Goal: Find specific page/section: Find specific page/section

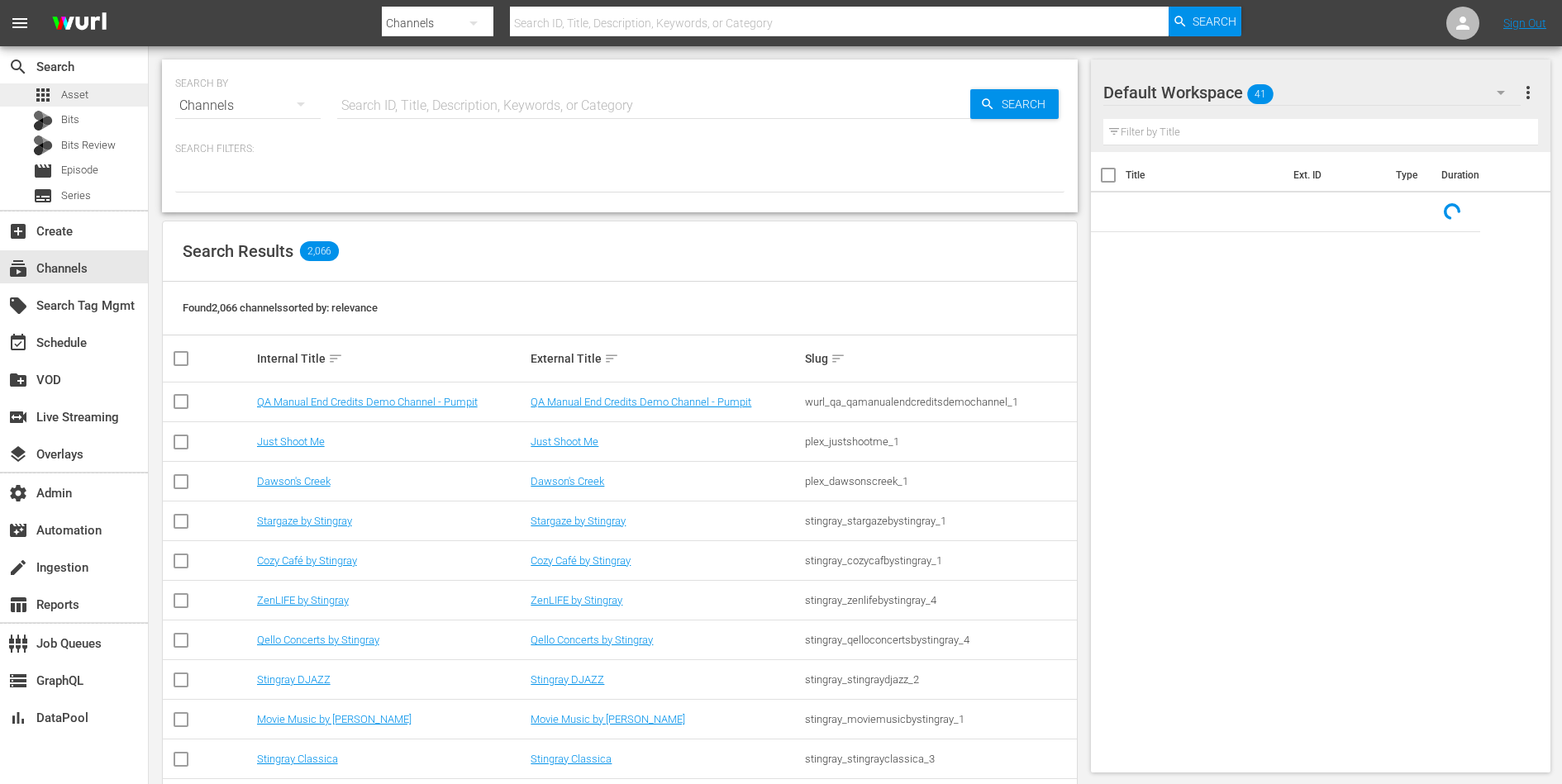
click at [96, 85] on div "apps Asset" at bounding box center [74, 95] width 148 height 23
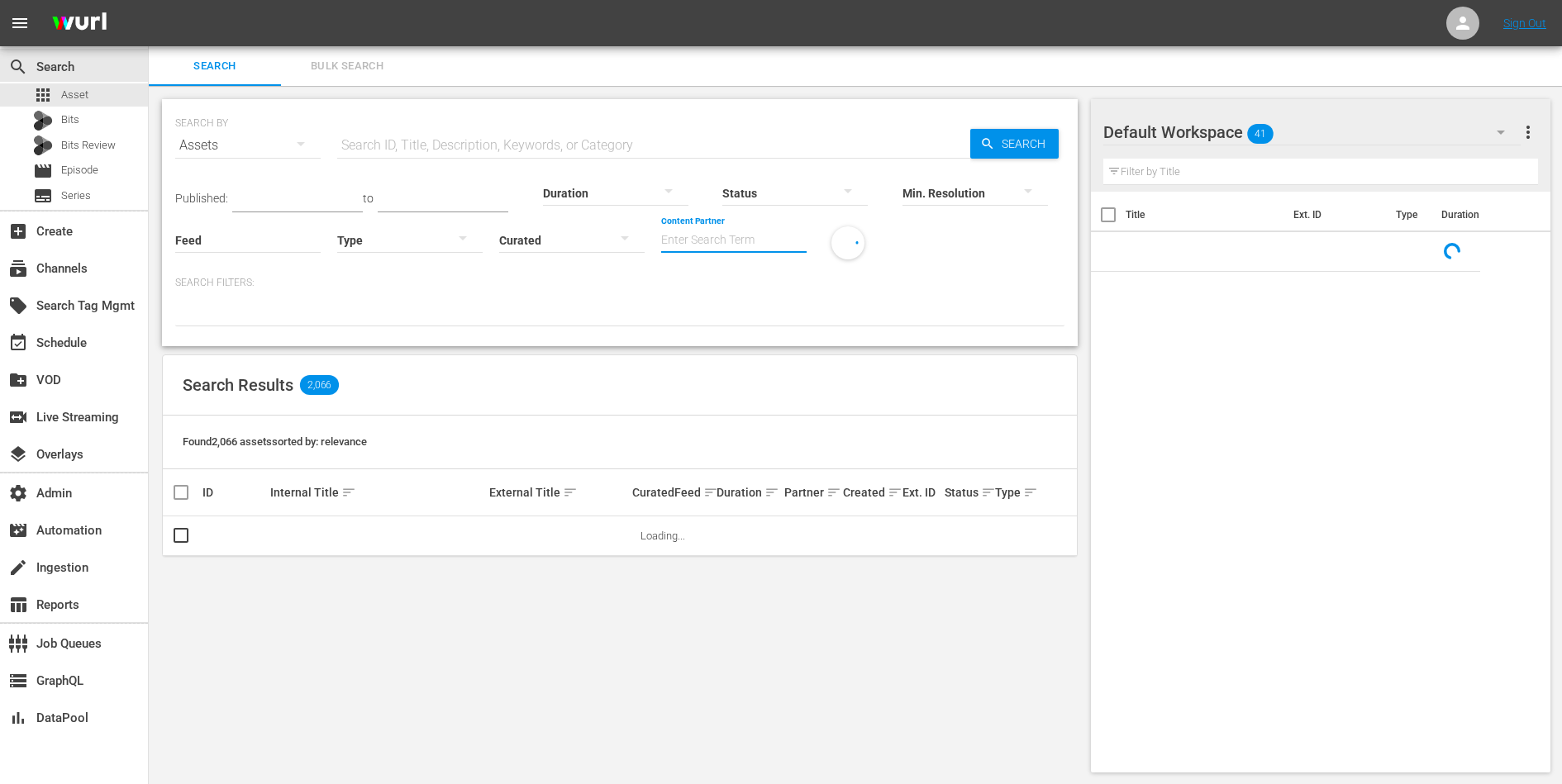
click at [719, 236] on input "Content Partner" at bounding box center [733, 241] width 145 height 60
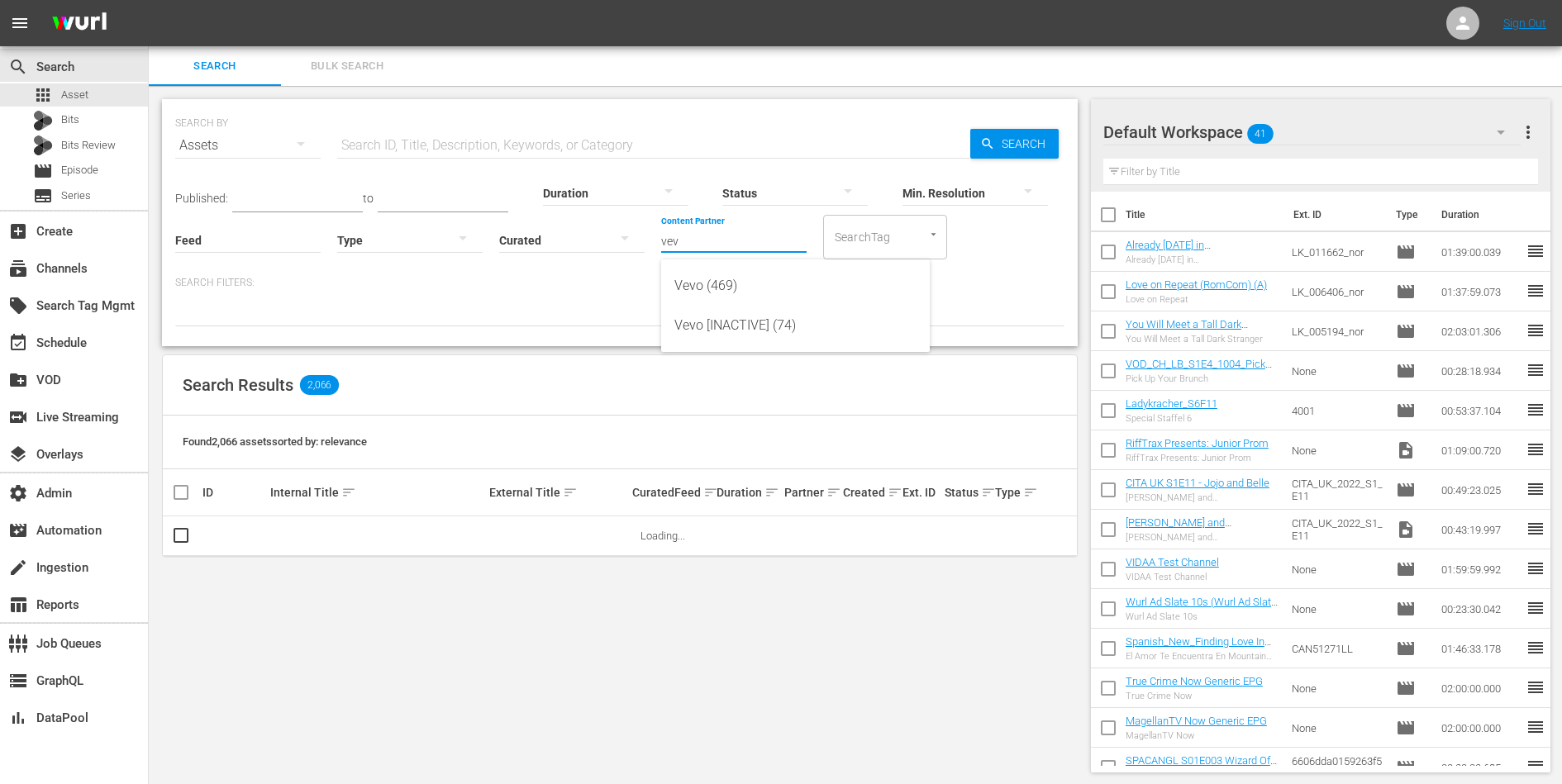
click at [732, 263] on div "Vevo (469) Vevo [INACTIVE] (74)" at bounding box center [796, 306] width 269 height 93
click at [732, 281] on div "Vevo (469)" at bounding box center [796, 286] width 242 height 40
type input "Vevo (469)"
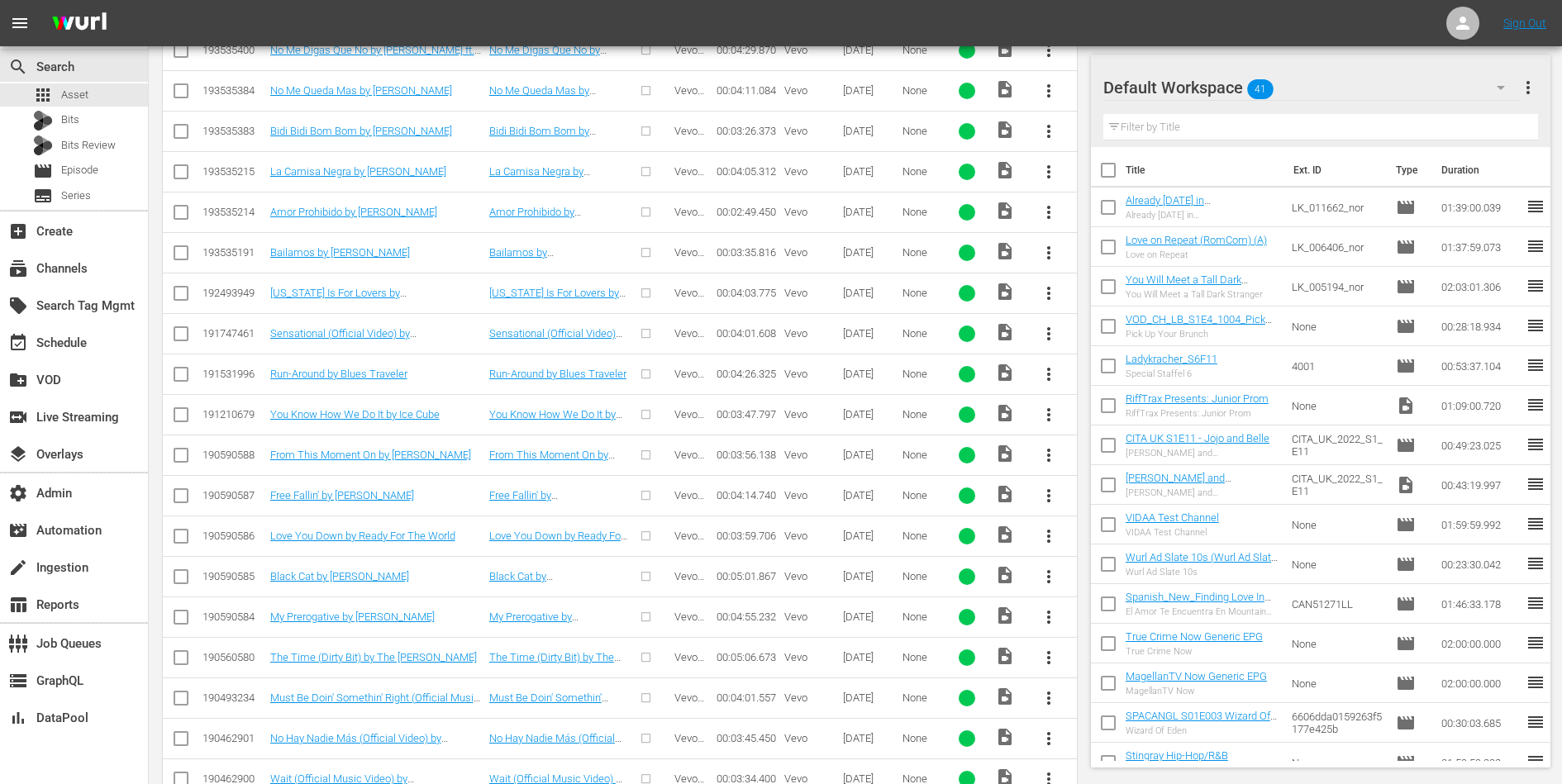
scroll to position [317, 0]
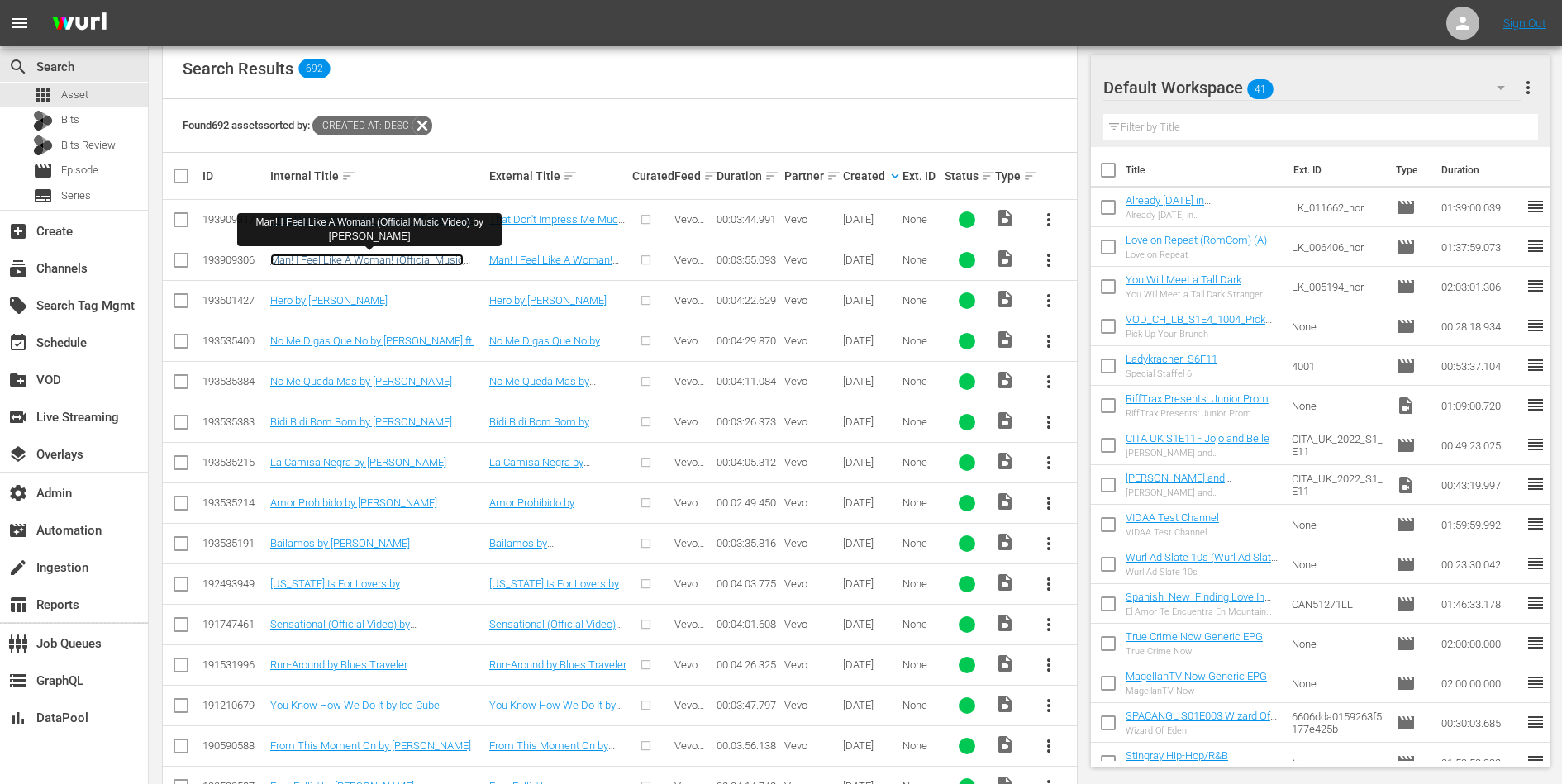
click at [395, 254] on link "Man! I Feel Like A Woman! (Official Music Video) by [PERSON_NAME]" at bounding box center [367, 266] width 193 height 25
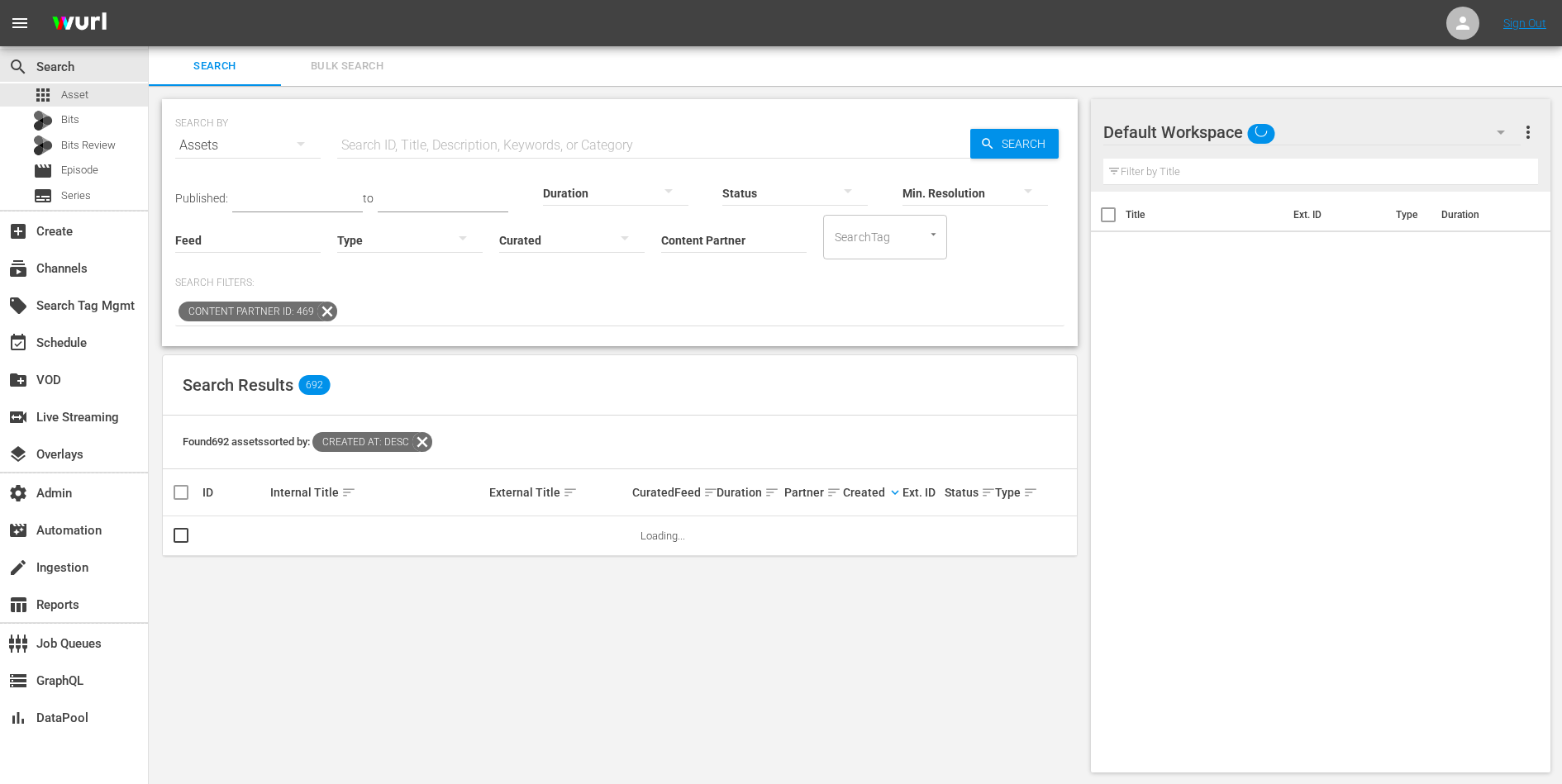
scroll to position [2, 0]
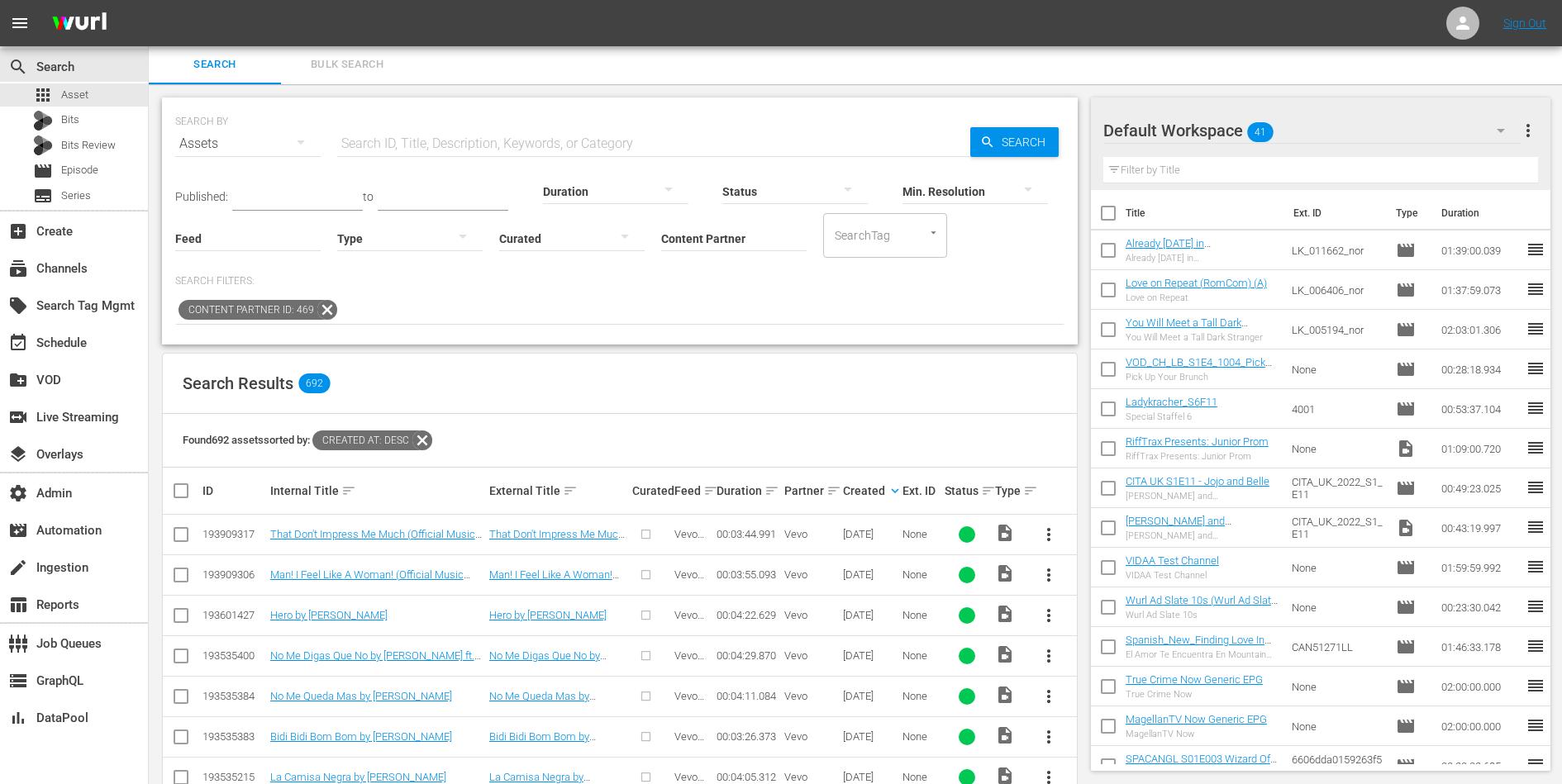
click at [678, 238] on input "Content Partner" at bounding box center [733, 239] width 145 height 60
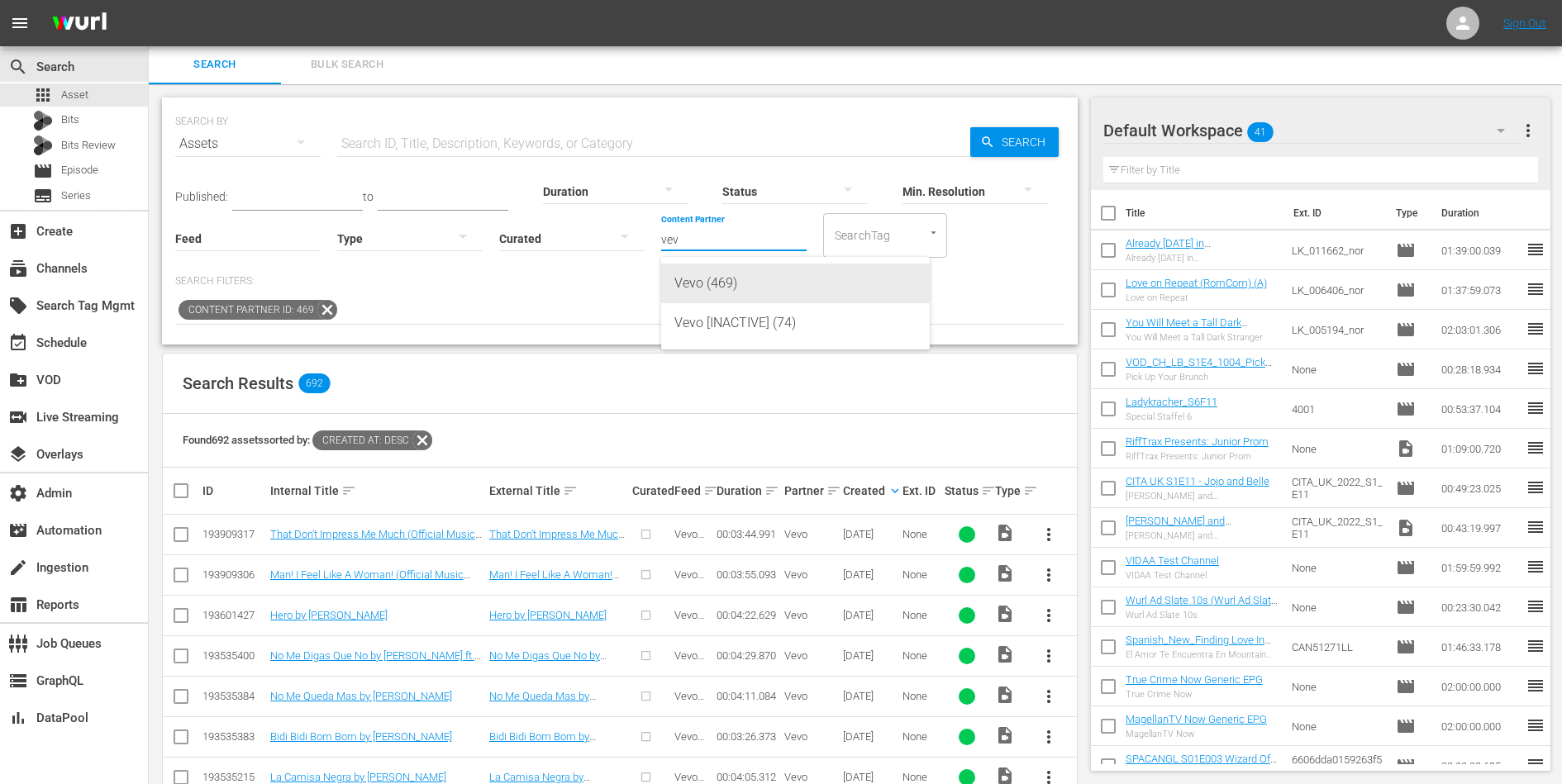
click at [705, 273] on div "Vevo (469)" at bounding box center [796, 283] width 242 height 40
type input "Vevo (469)"
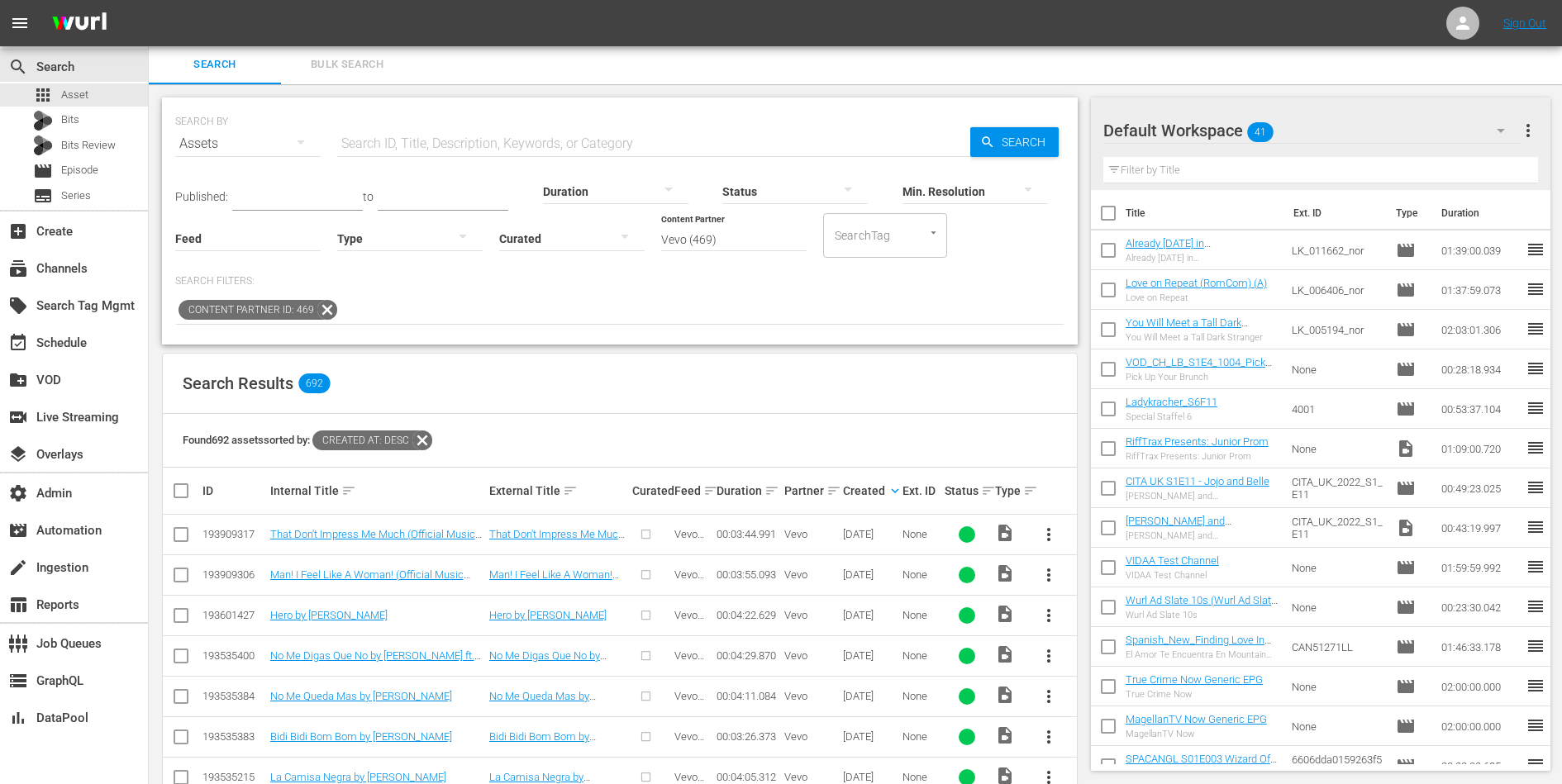
click at [433, 539] on td "That Don't Impress Me Much (Official Music Video) by [PERSON_NAME]" at bounding box center [377, 534] width 219 height 40
click at [433, 535] on link "That Don't Impress Me Much (Official Music Video) by [PERSON_NAME]" at bounding box center [373, 540] width 205 height 25
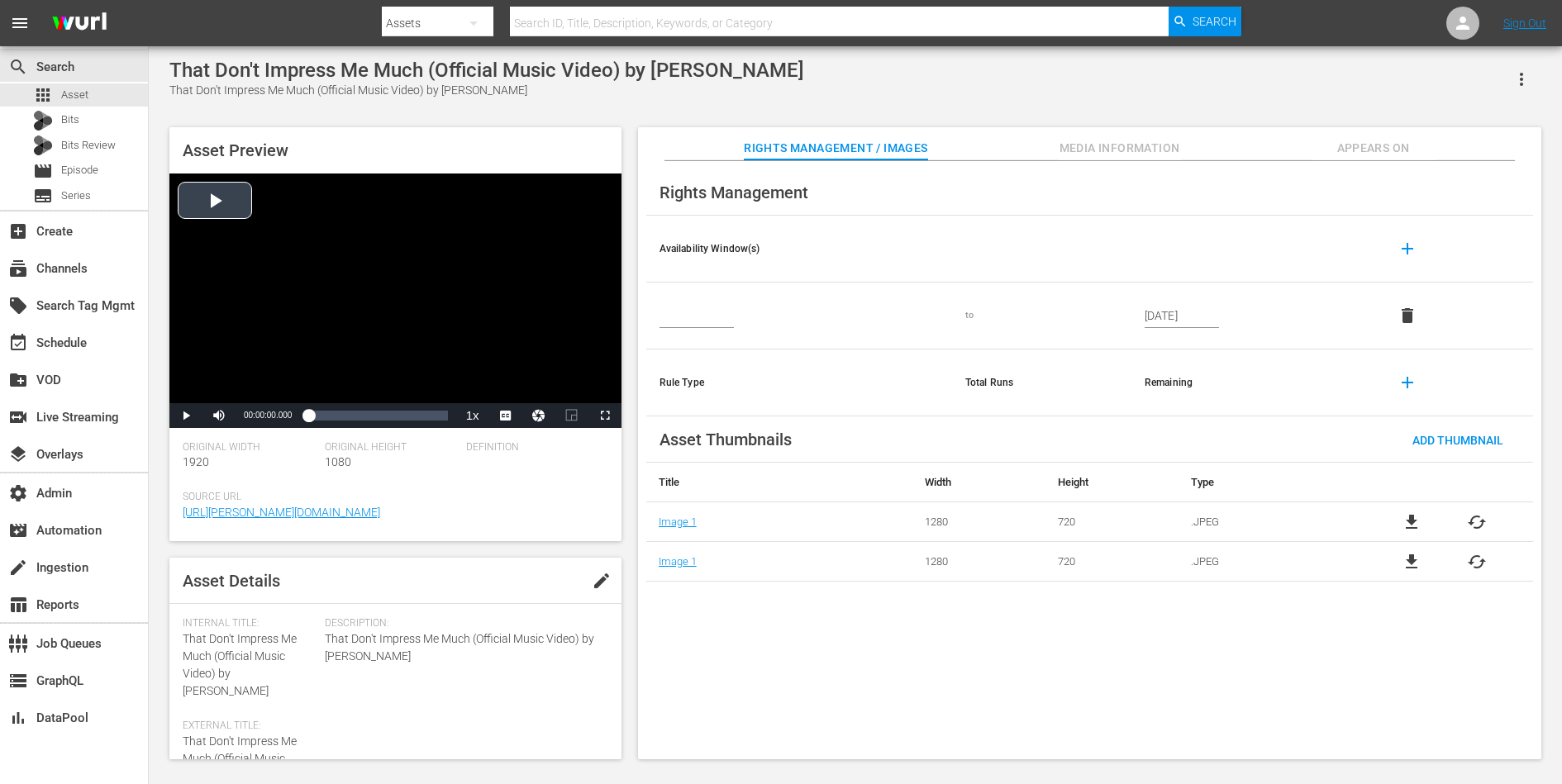
click at [307, 276] on div "Video Player" at bounding box center [395, 288] width 452 height 230
click at [359, 415] on div "Loaded : 7.99% 00:01:20.353 00:00:00.767" at bounding box center [377, 416] width 139 height 17
click at [186, 416] on span "Video Player" at bounding box center [186, 416] width 0 height 0
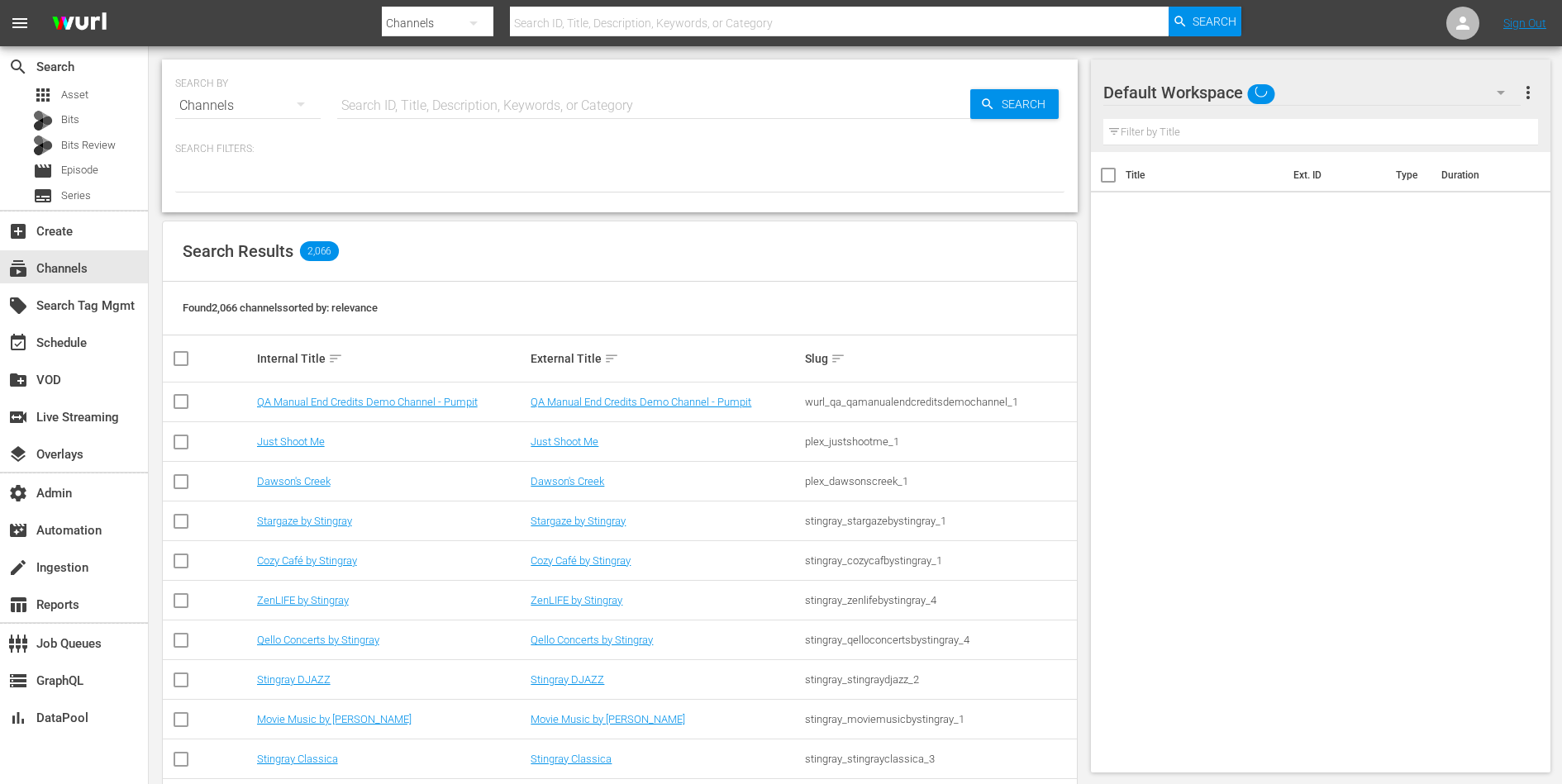
click at [385, 106] on input "text" at bounding box center [653, 106] width 633 height 40
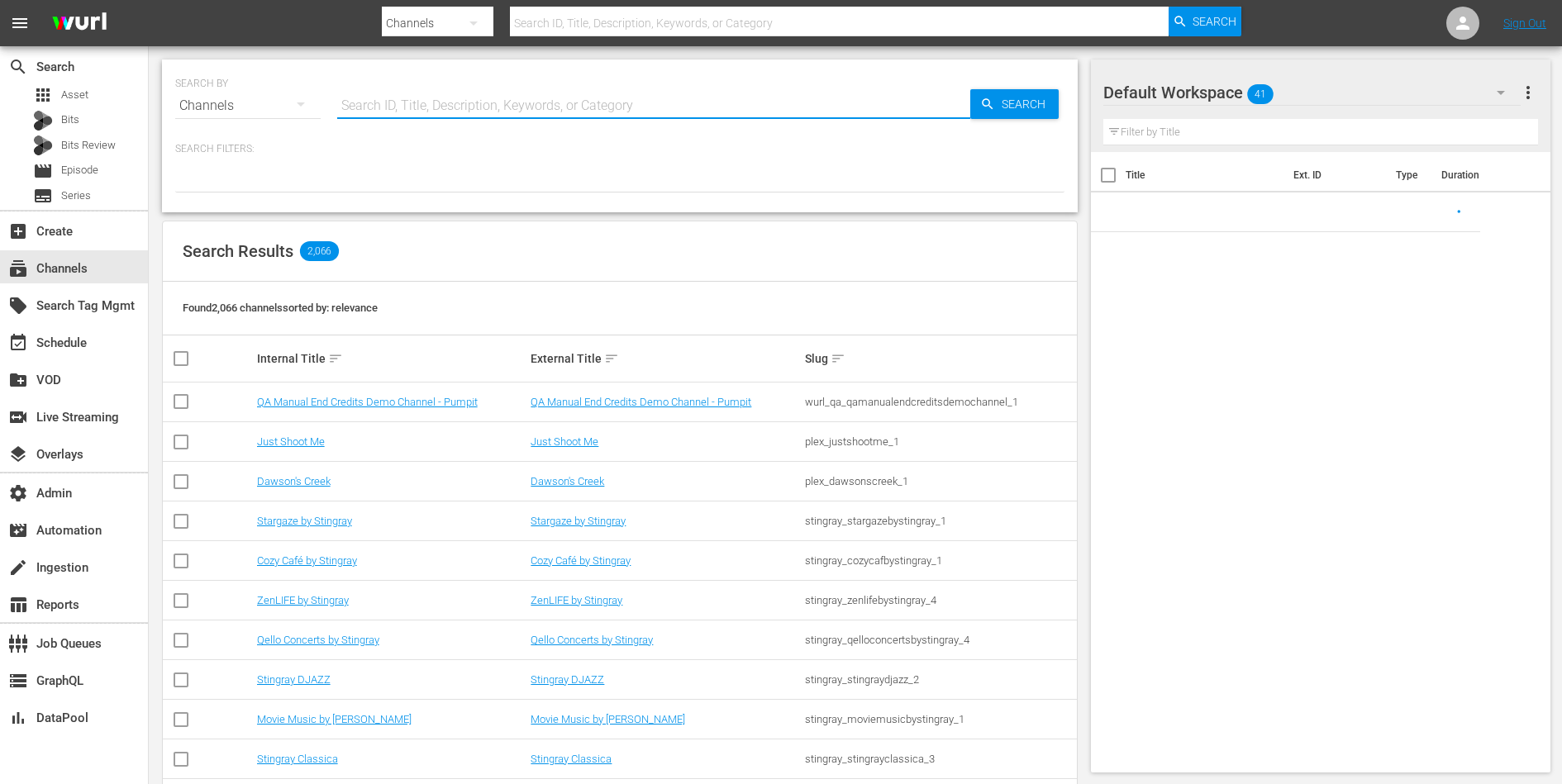
paste input "60 Days in [GEOGRAPHIC_DATA]"
type input "60 Days in [GEOGRAPHIC_DATA]"
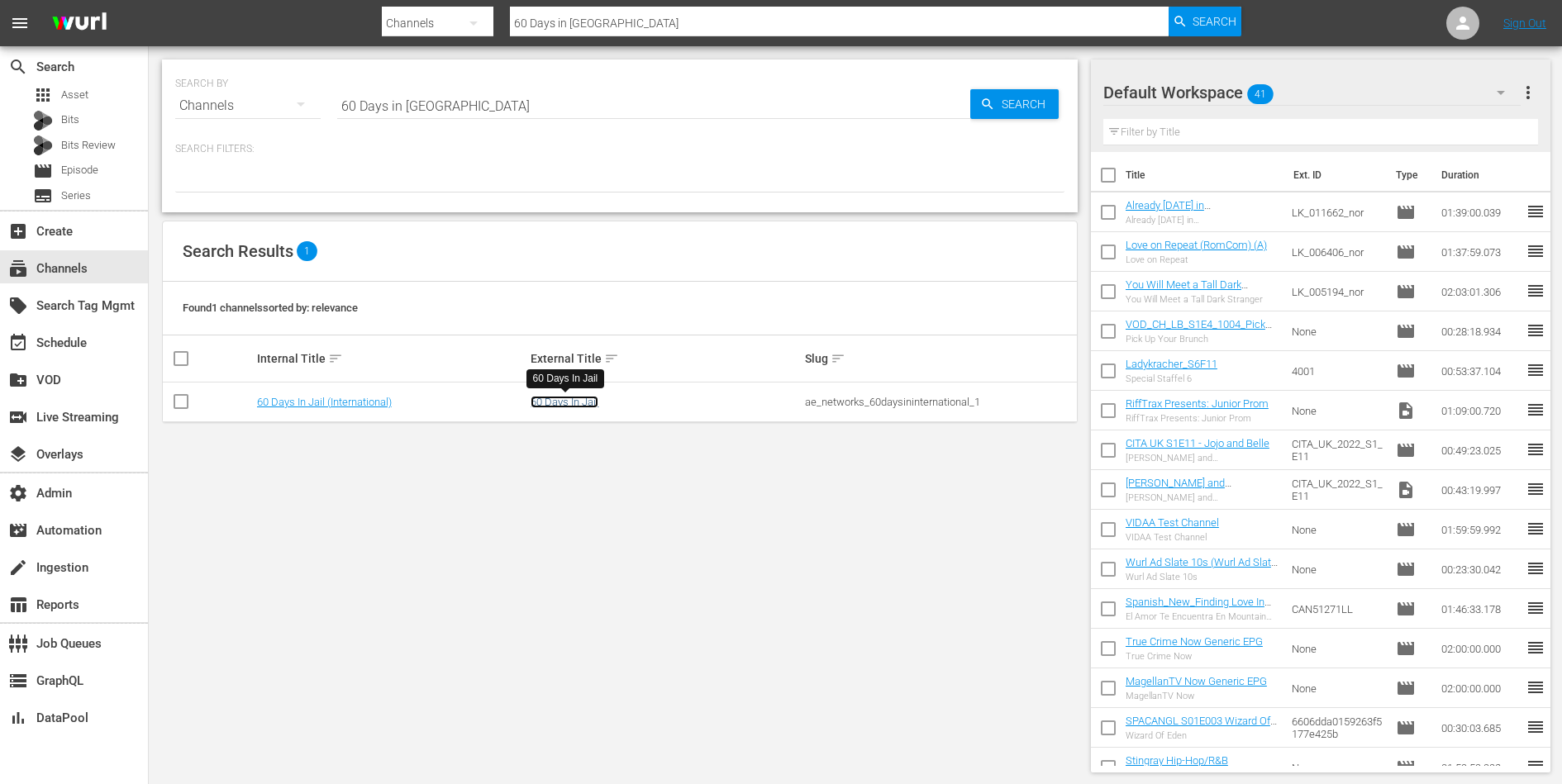
click at [552, 403] on link "60 Days In Jail" at bounding box center [564, 402] width 68 height 12
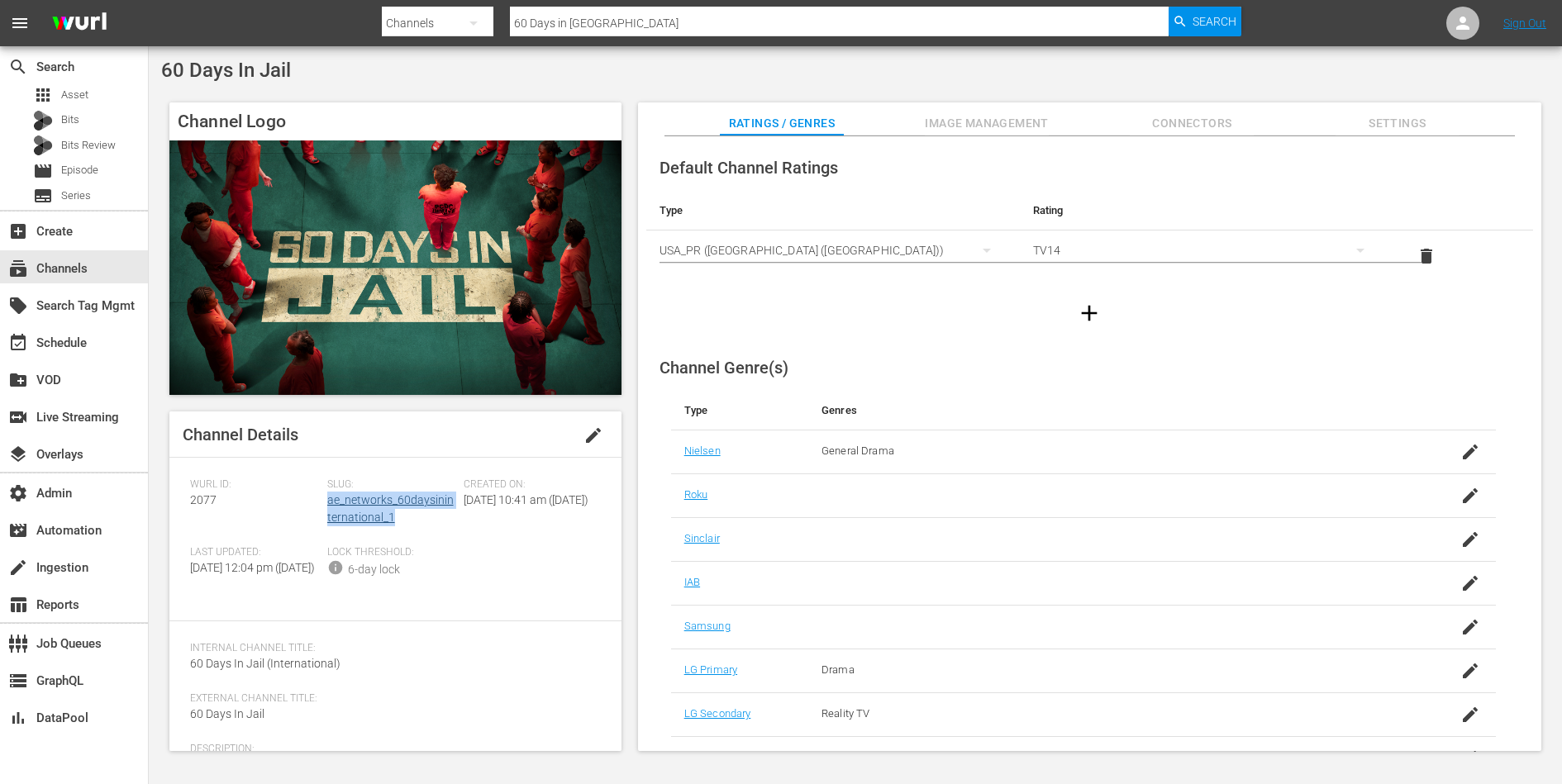
drag, startPoint x: 403, startPoint y: 514, endPoint x: 326, endPoint y: 504, distance: 77.6
click at [328, 504] on div "Slug: ae_networks_60daysininternational_1" at bounding box center [396, 513] width 137 height 68
copy link "ae_networks_60daysininternational_1"
